Goal: Understand process/instructions: Learn about a topic

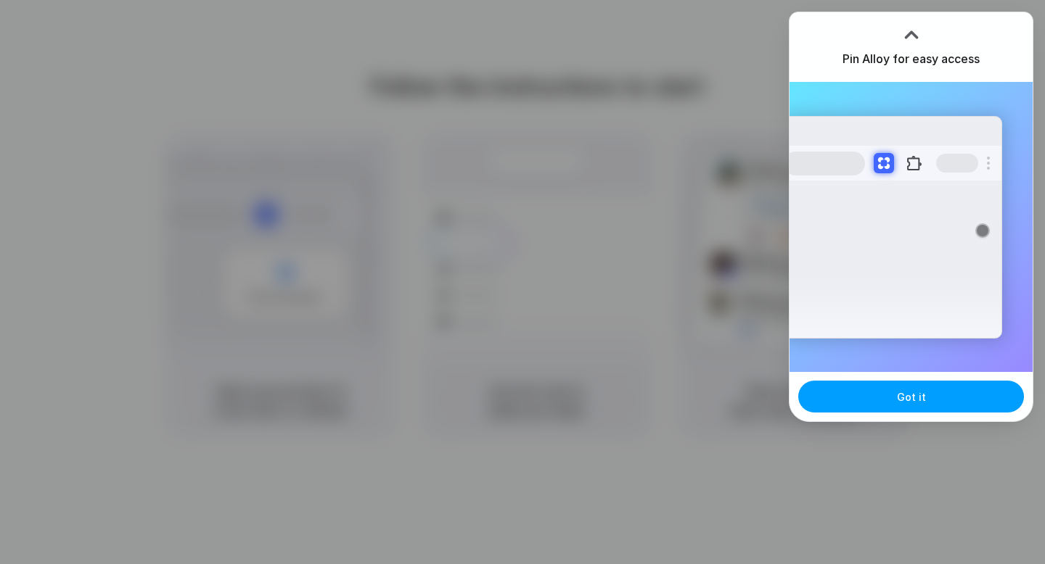
click at [876, 394] on button "Got it" at bounding box center [911, 397] width 226 height 32
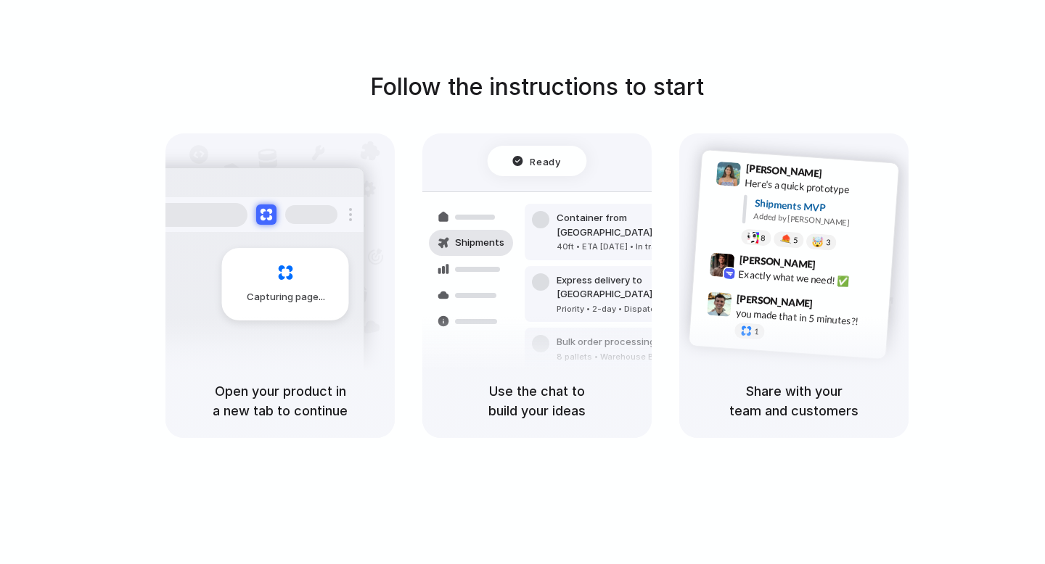
click at [587, 396] on h5 "Use the chat to build your ideas" at bounding box center [537, 401] width 194 height 39
